Goal: Task Accomplishment & Management: Complete application form

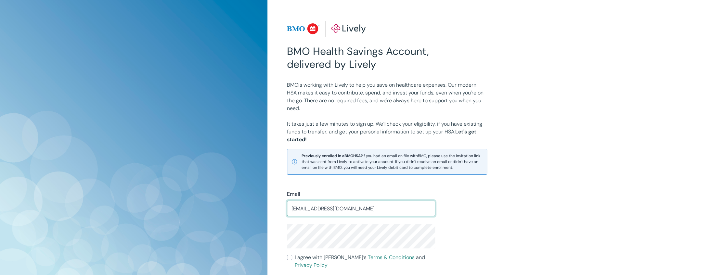
type input "[EMAIL_ADDRESS][DOMAIN_NAME]"
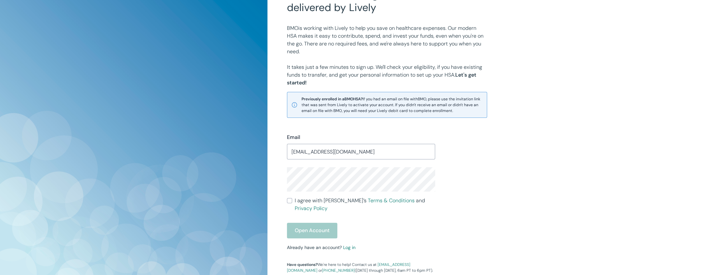
scroll to position [60, 0]
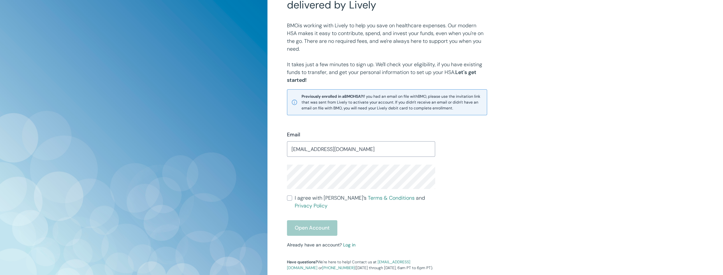
click at [289, 201] on input "I agree with Lively’s Terms & Conditions and Privacy Policy" at bounding box center [289, 198] width 5 height 5
click at [321, 220] on button "Open Account" at bounding box center [312, 228] width 50 height 16
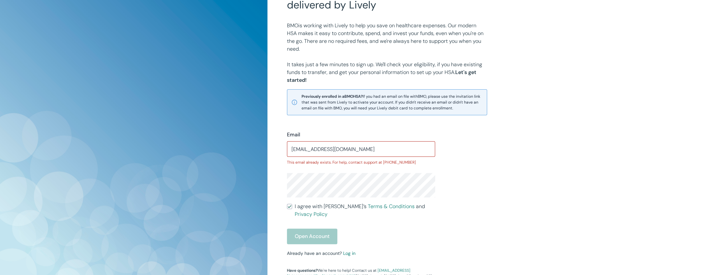
click at [292, 208] on input "I agree with Lively’s Terms & Conditions and Privacy Policy" at bounding box center [289, 206] width 5 height 5
checkbox input "false"
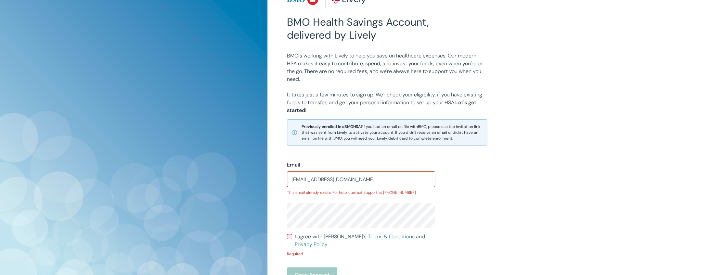
scroll to position [0, 0]
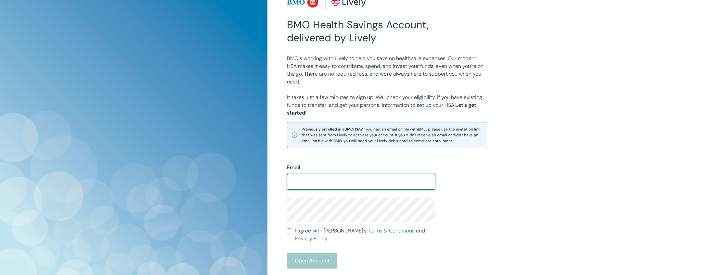
scroll to position [91, 0]
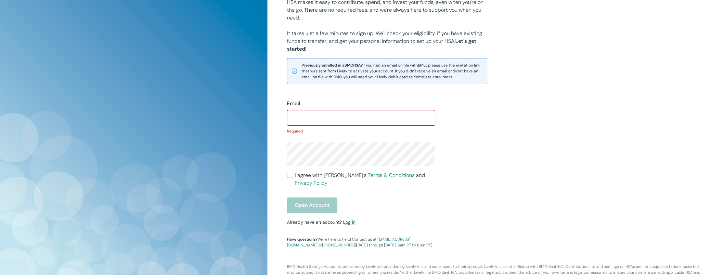
click at [349, 208] on div "Email ​ Required I agree with Lively’s Terms & Conditions and Privacy Policy Op…" at bounding box center [357, 170] width 156 height 156
click at [349, 219] on link "Log in" at bounding box center [349, 222] width 12 height 6
